Goal: Task Accomplishment & Management: Use online tool/utility

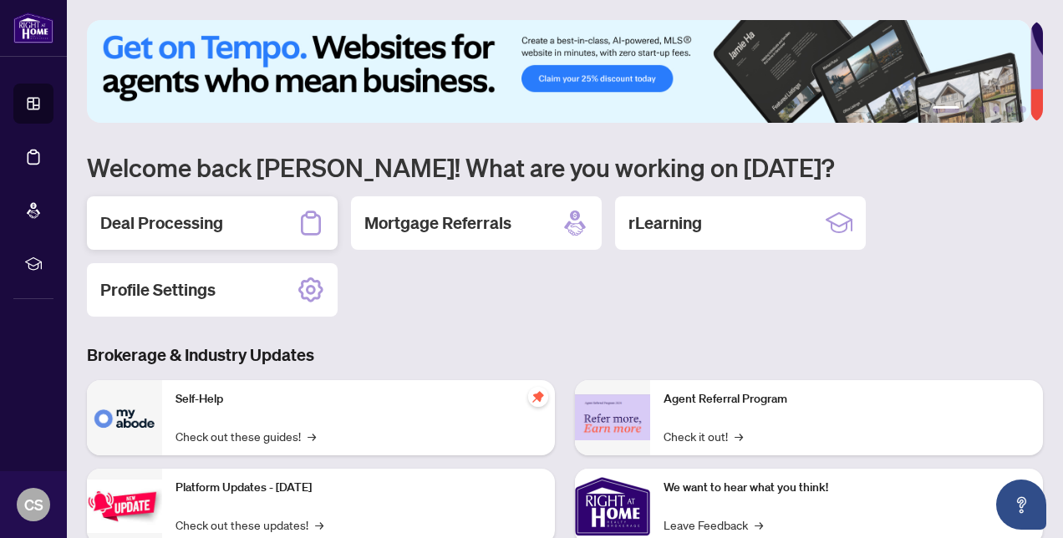
click at [202, 232] on h2 "Deal Processing" at bounding box center [161, 222] width 123 height 23
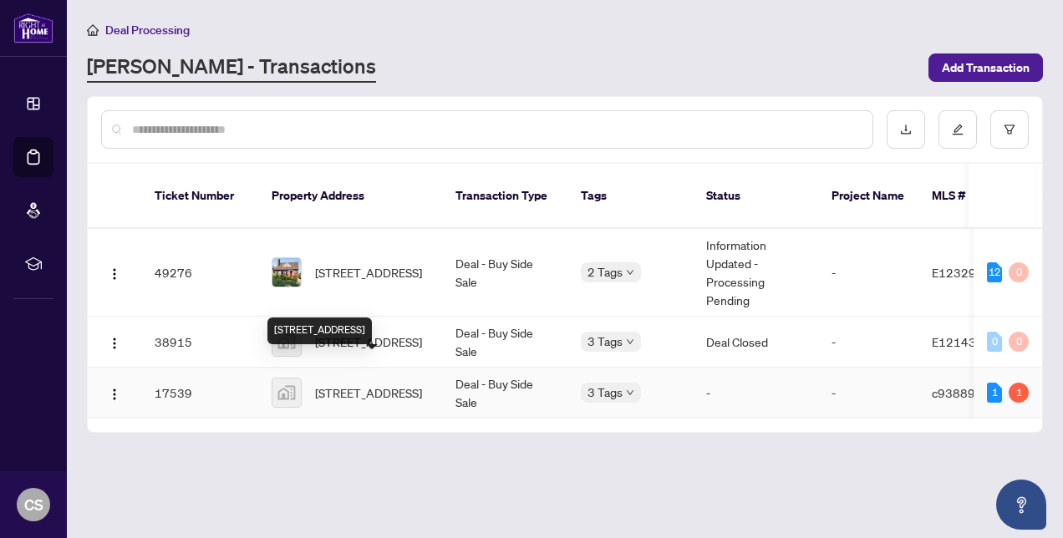
click at [363, 384] on span "[STREET_ADDRESS]" at bounding box center [368, 393] width 107 height 18
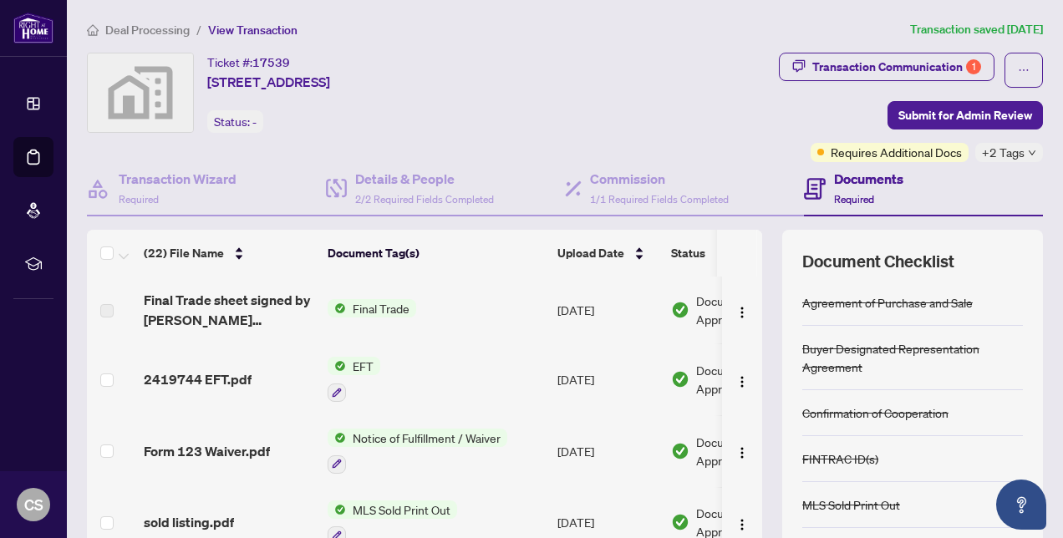
click at [373, 309] on span "Final Trade" at bounding box center [381, 308] width 70 height 18
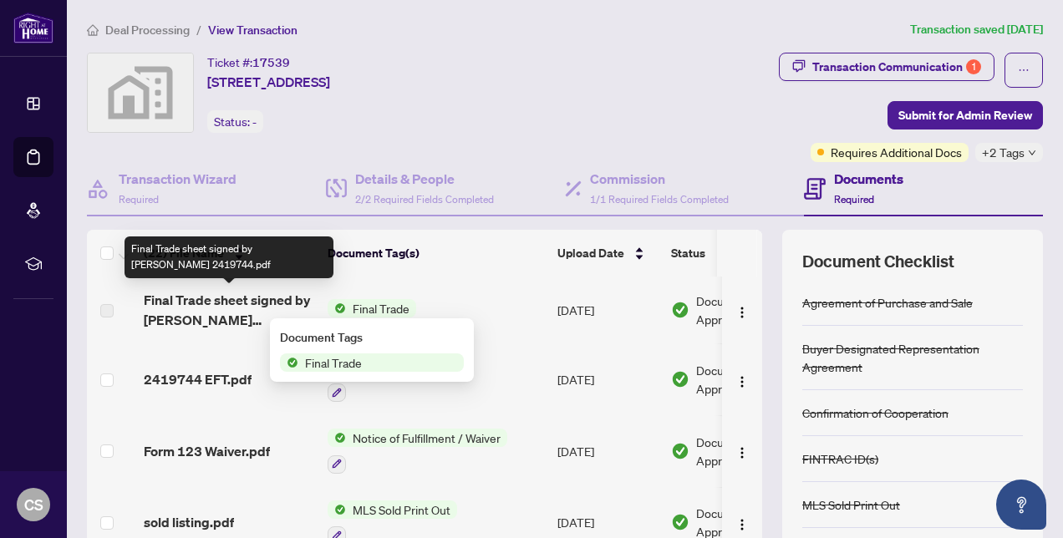
click at [262, 300] on span "Final Trade sheet signed by [PERSON_NAME] 2419744.pdf" at bounding box center [229, 310] width 171 height 40
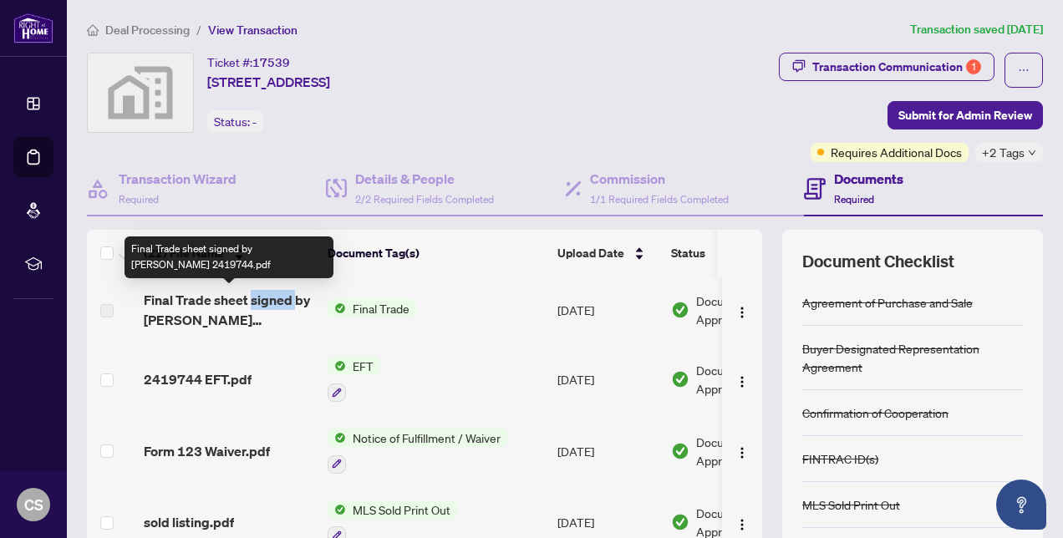
click at [262, 300] on span "Final Trade sheet signed by [PERSON_NAME] 2419744.pdf" at bounding box center [229, 310] width 171 height 40
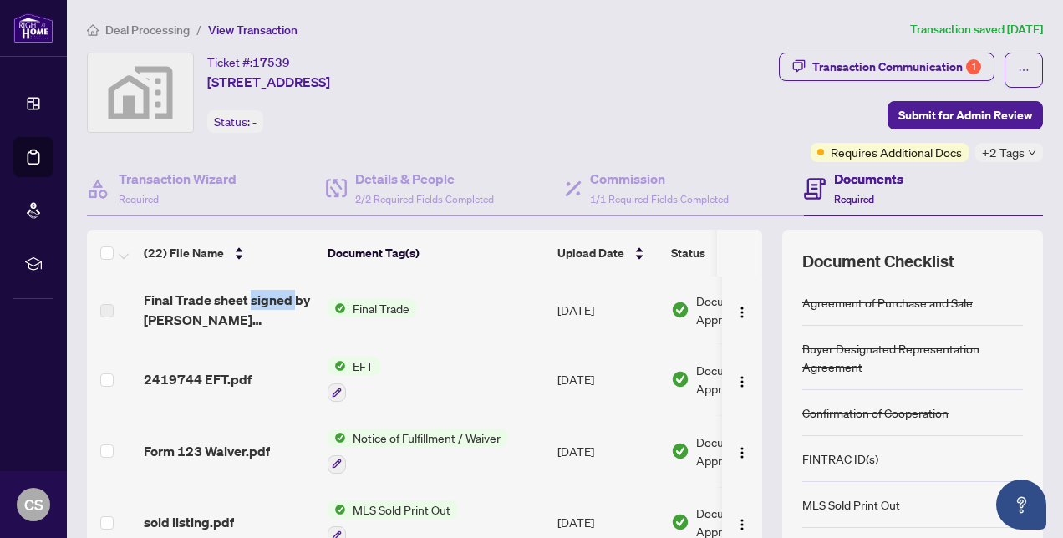
click at [262, 300] on span "Final Trade sheet signed by [PERSON_NAME] 2419744.pdf" at bounding box center [229, 310] width 171 height 40
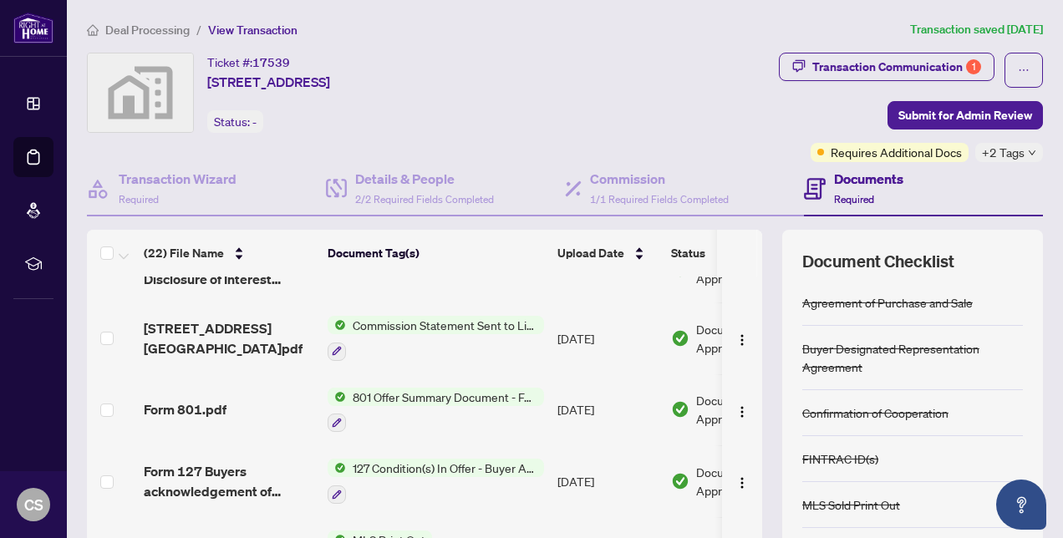
scroll to position [836, 0]
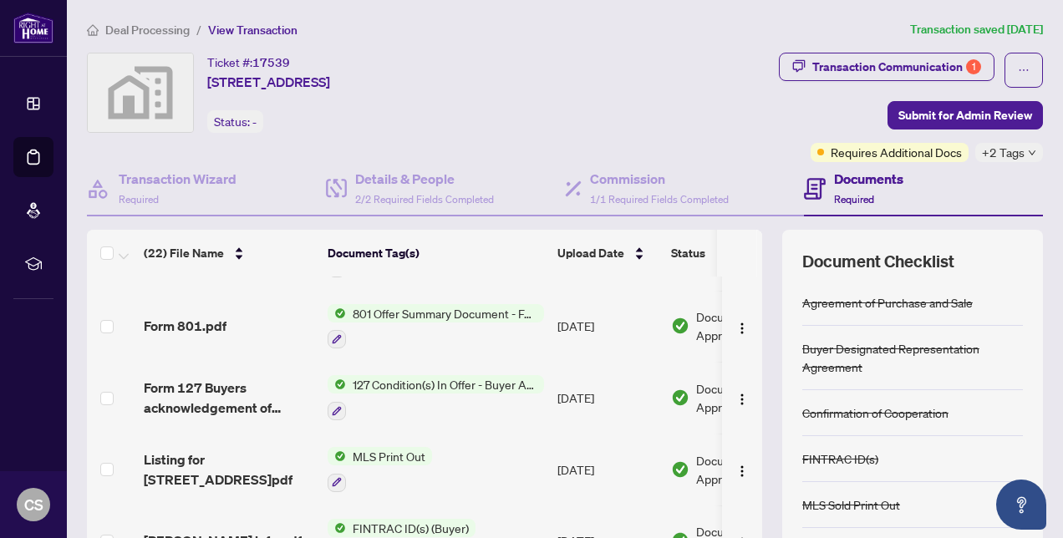
click at [398, 380] on span "127 Condition(s) In Offer - Buyer Acknowledgement" at bounding box center [445, 384] width 198 height 18
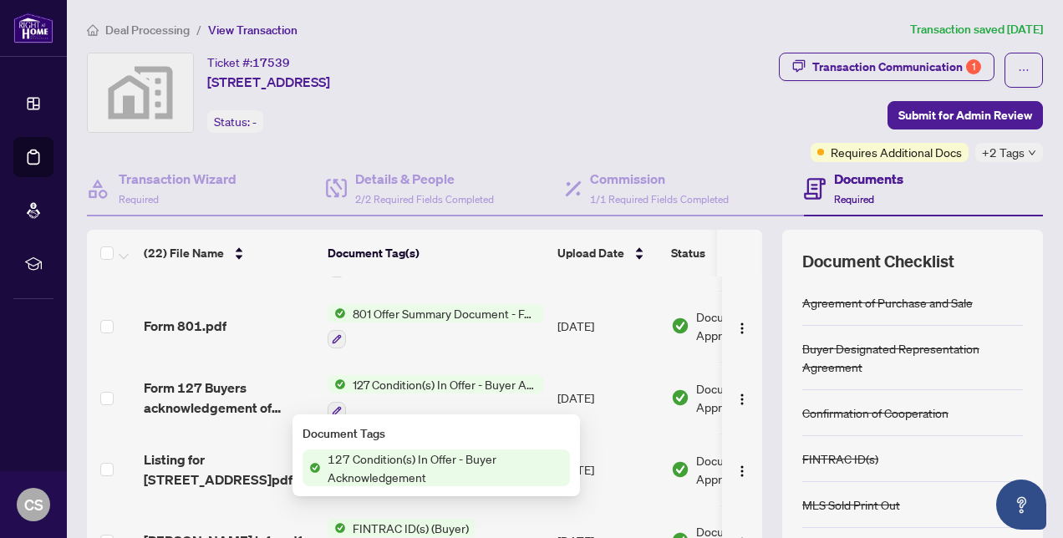
click at [398, 380] on span "127 Condition(s) In Offer - Buyer Acknowledgement" at bounding box center [445, 384] width 198 height 18
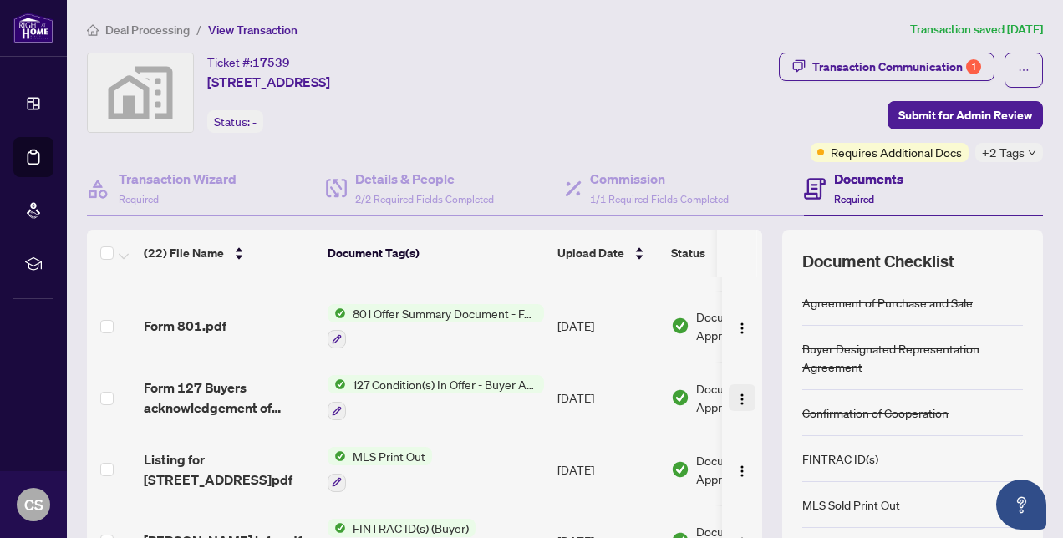
click at [736, 393] on img "button" at bounding box center [742, 399] width 13 height 13
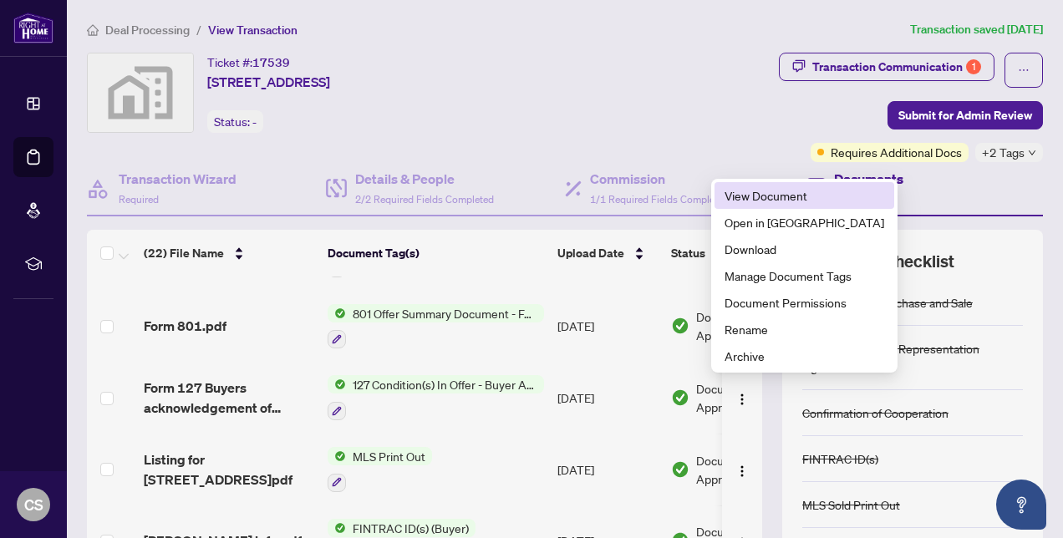
click at [777, 192] on span "View Document" at bounding box center [805, 195] width 160 height 18
